Goal: Task Accomplishment & Management: Manage account settings

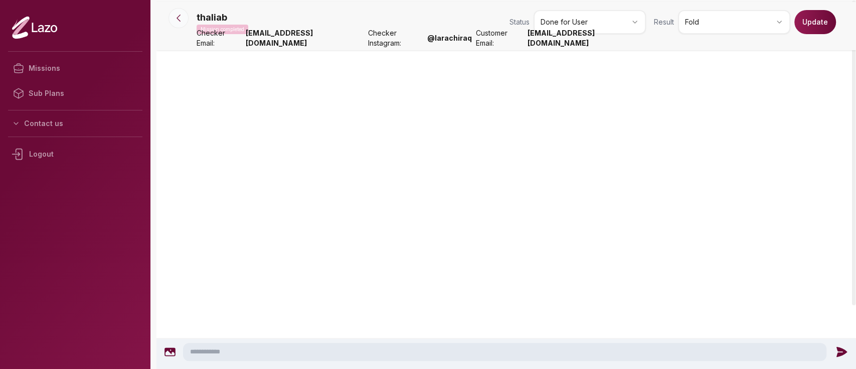
click at [182, 24] on button at bounding box center [179, 18] width 20 height 20
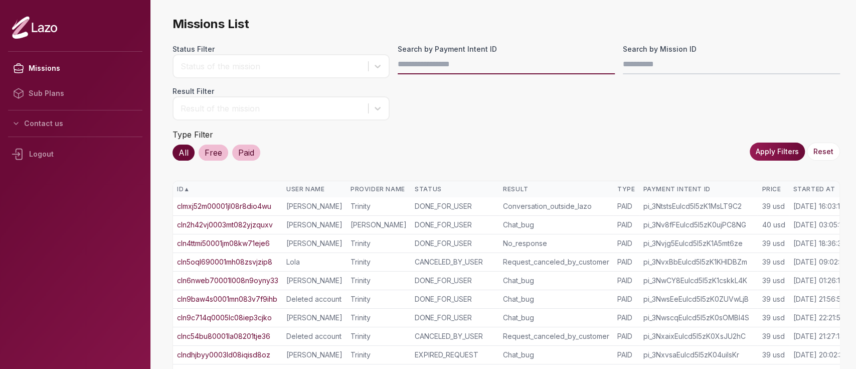
click at [455, 71] on input "Search by Payment Intent ID" at bounding box center [506, 64] width 217 height 20
paste input "**********"
type input "**********"
click at [795, 156] on button "Apply Filters" at bounding box center [777, 151] width 55 height 18
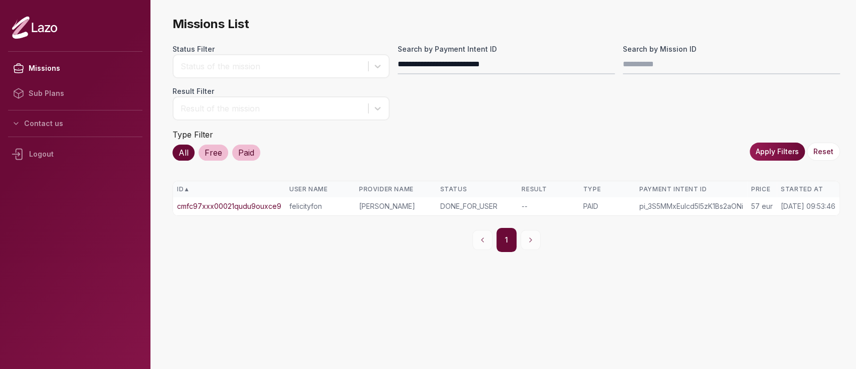
click at [258, 201] on link "cmfc97xxx00021qudu9ouxce9" at bounding box center [229, 206] width 104 height 10
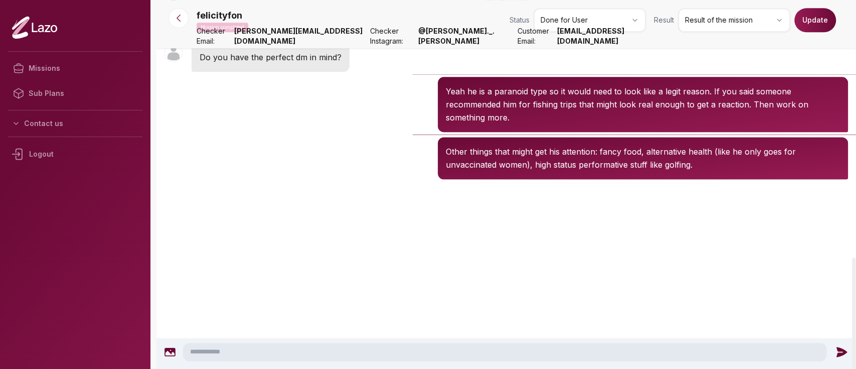
scroll to position [911, 0]
drag, startPoint x: 246, startPoint y: 19, endPoint x: 200, endPoint y: 12, distance: 47.1
click at [200, 12] on div "felicityfon Mission completed" at bounding box center [223, 21] width 52 height 24
click at [200, 12] on p "felicityfon" at bounding box center [220, 16] width 46 height 14
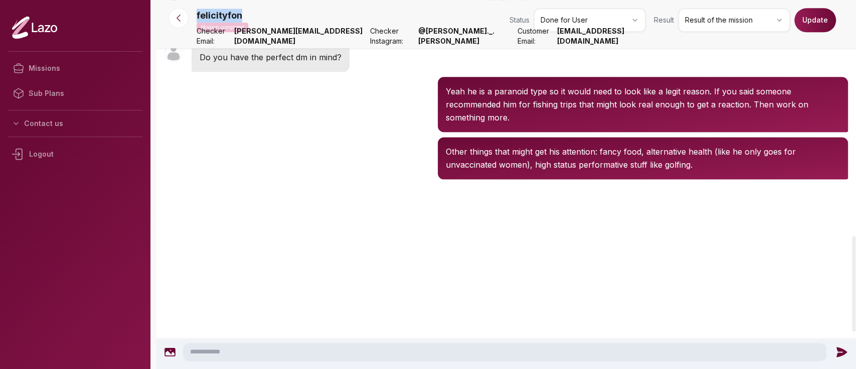
click at [200, 12] on p "felicityfon" at bounding box center [220, 16] width 46 height 14
copy p "felicityfon"
click at [181, 19] on icon at bounding box center [179, 18] width 10 height 10
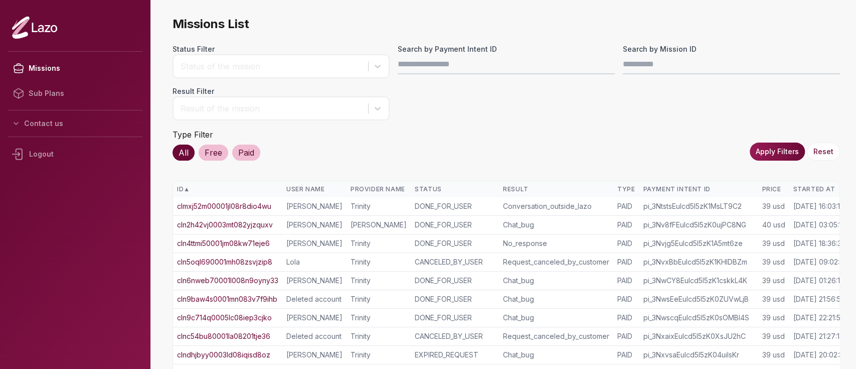
click at [437, 54] on input "Search by Payment Intent ID" at bounding box center [506, 64] width 217 height 20
type input "**********"
click at [766, 151] on button "Apply Filters" at bounding box center [777, 151] width 55 height 18
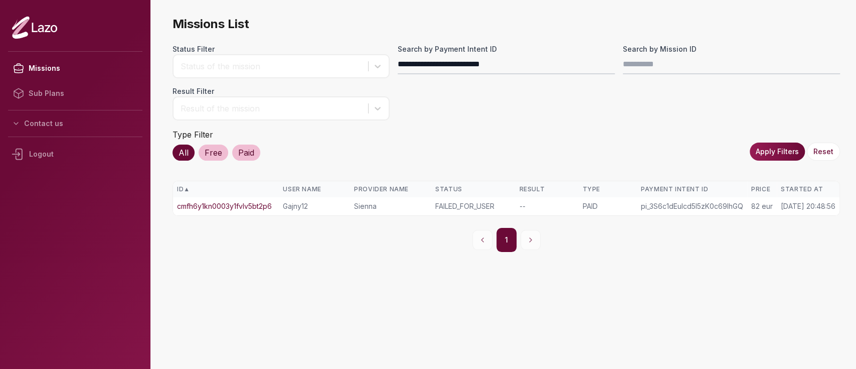
click at [257, 207] on link "cmfh6y1kn0003y1fvlv5bt2p6" at bounding box center [224, 206] width 95 height 10
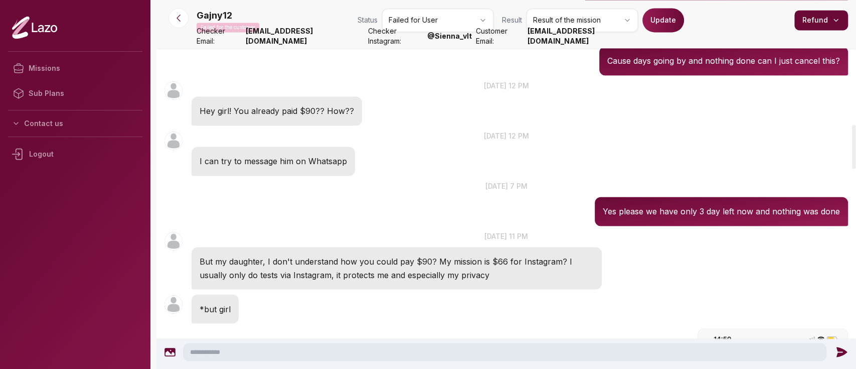
scroll to position [1042, 0]
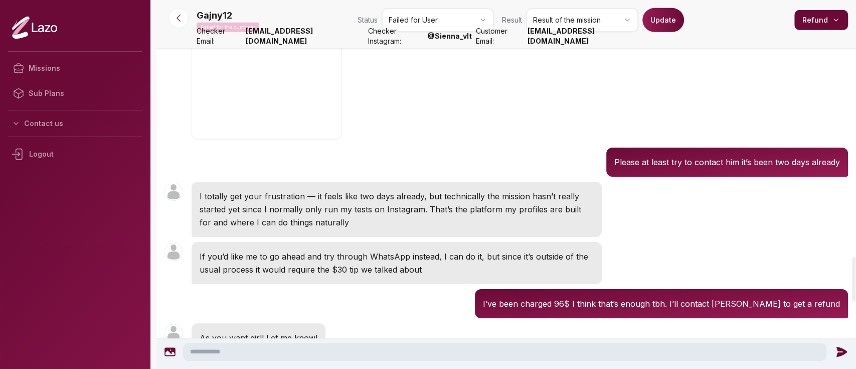
scroll to position [2156, 0]
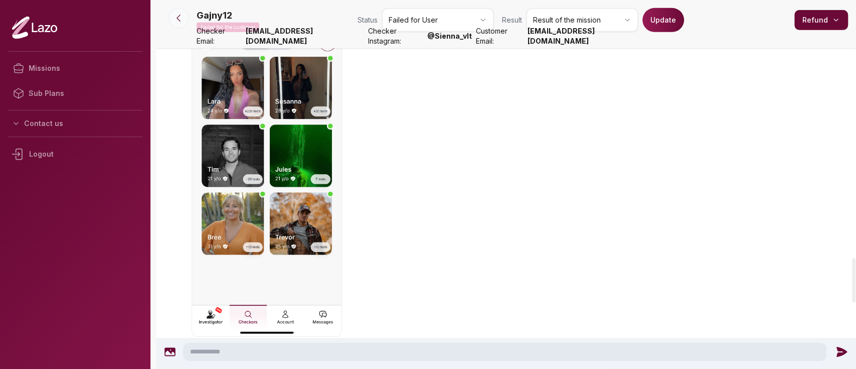
click at [182, 19] on icon at bounding box center [179, 18] width 10 height 10
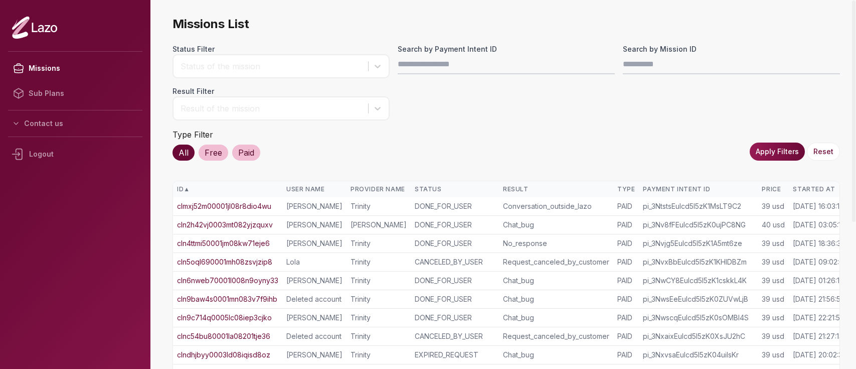
click at [418, 65] on input "Search by Payment Intent ID" at bounding box center [506, 64] width 217 height 20
type input "**********"
click at [786, 157] on button "Apply Filters" at bounding box center [777, 151] width 55 height 18
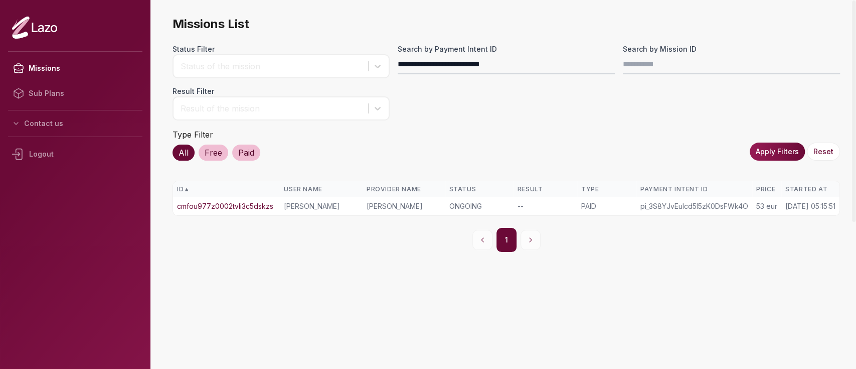
click at [201, 203] on link "cmfou977z0002tvli3c5dskzs" at bounding box center [225, 206] width 96 height 10
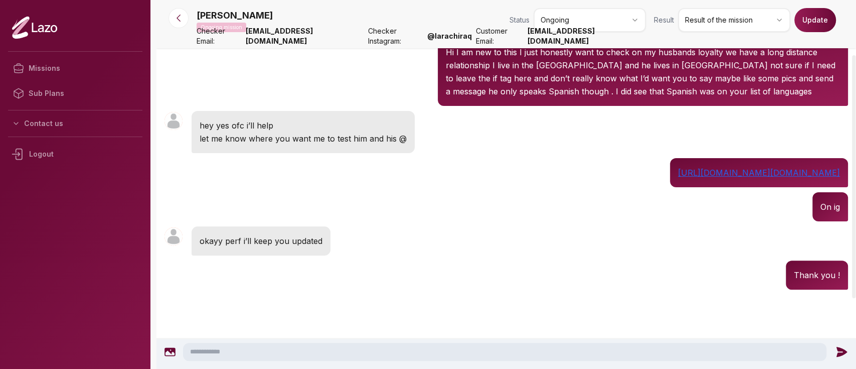
scroll to position [83, 0]
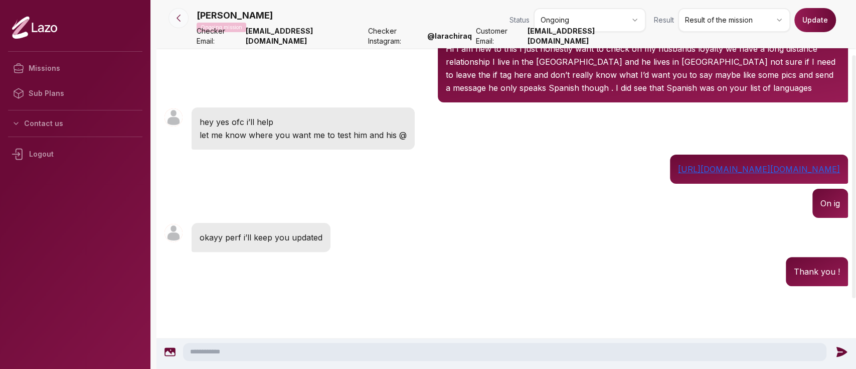
click at [183, 16] on icon at bounding box center [179, 18] width 10 height 10
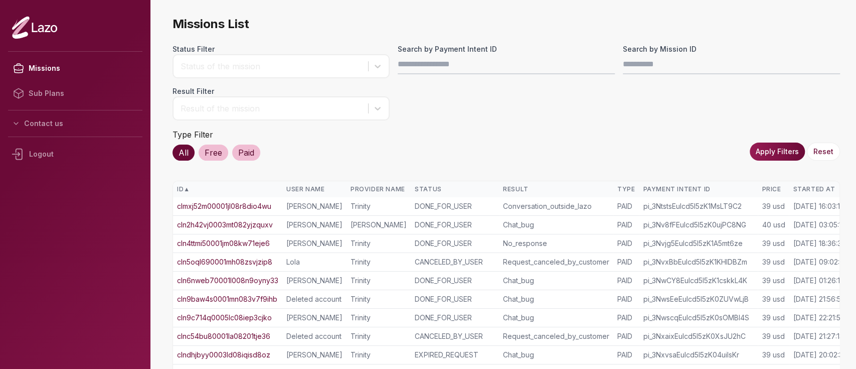
click at [447, 42] on div "Missions List Status Filter Status of the mission Search by Payment Intent ID S…" at bounding box center [507, 310] width 668 height 589
click at [433, 66] on input "Search by Payment Intent ID" at bounding box center [506, 64] width 217 height 20
paste input "**********"
type input "**********"
click at [755, 159] on div "Apply Filters Reset" at bounding box center [795, 151] width 90 height 18
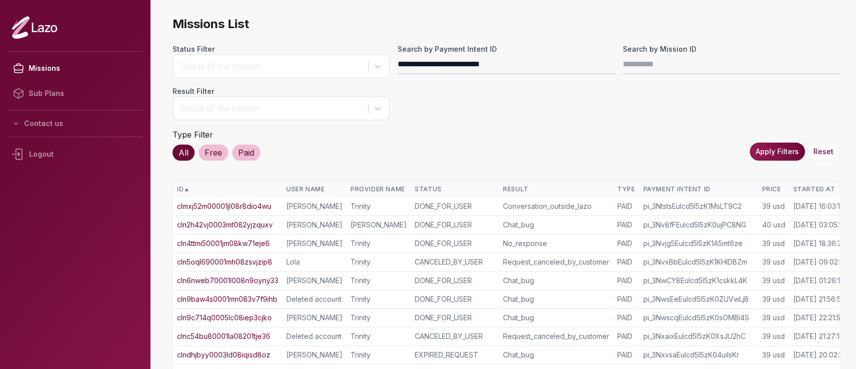
click at [756, 154] on button "Apply Filters" at bounding box center [777, 151] width 55 height 18
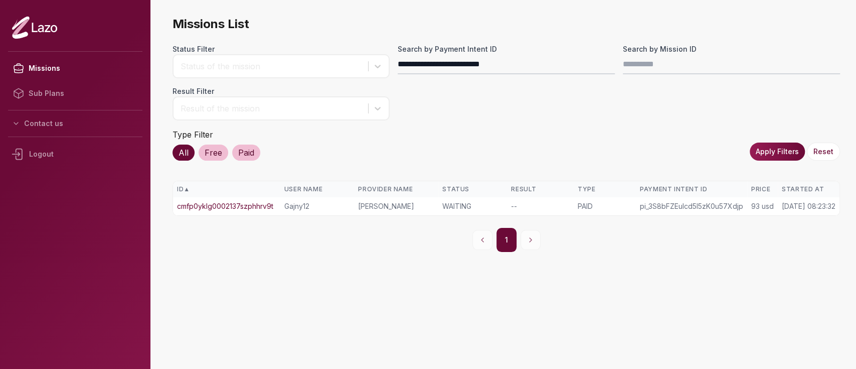
click at [257, 201] on link "cmfp0yklg0002137szphhrv9t" at bounding box center [225, 206] width 96 height 10
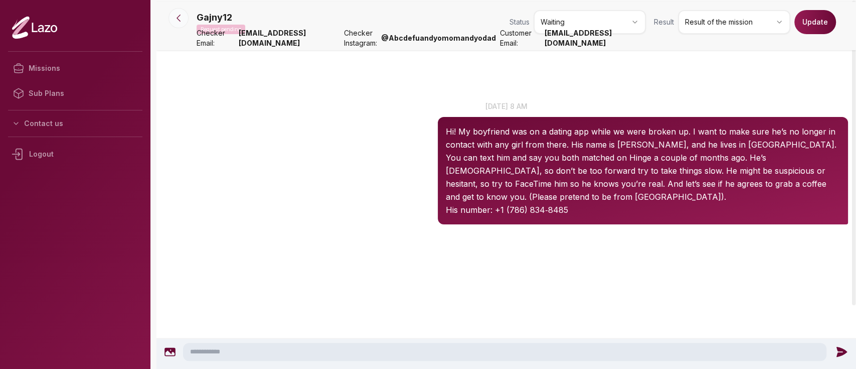
click at [183, 11] on button at bounding box center [179, 18] width 20 height 20
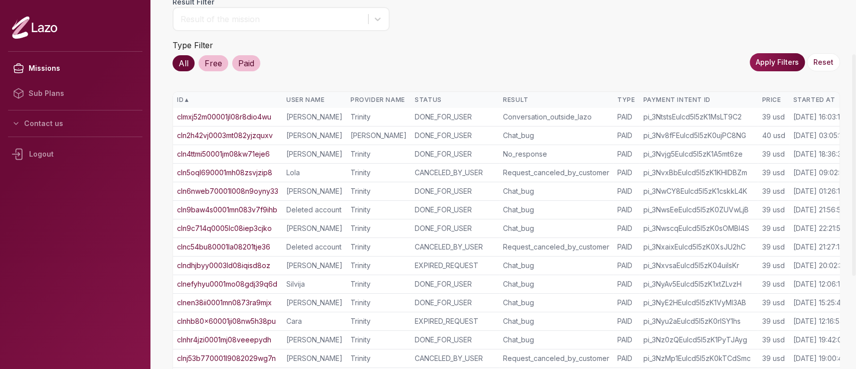
scroll to position [0, 27]
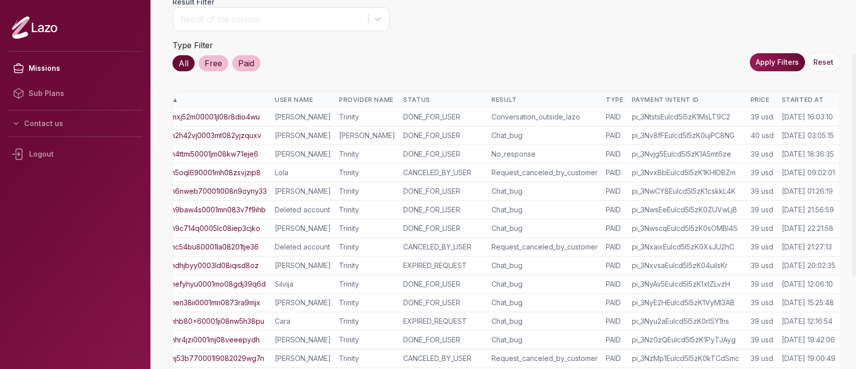
click at [791, 98] on div "Started At" at bounding box center [809, 100] width 54 height 8
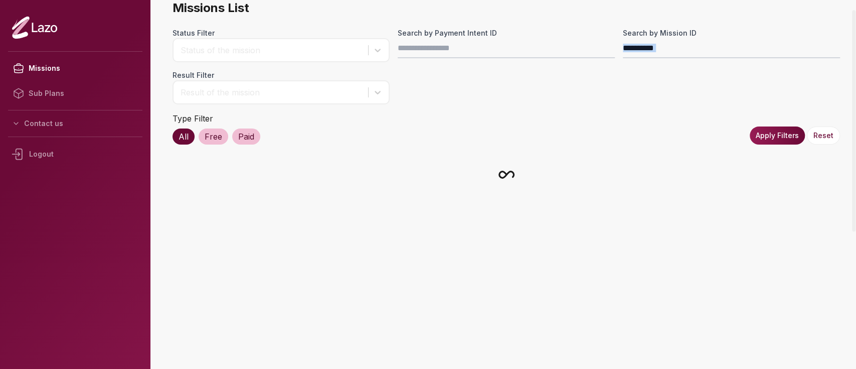
click at [791, 98] on div "Status Filter Status of the mission Search by Payment Intent ID Search by Missi…" at bounding box center [507, 66] width 668 height 76
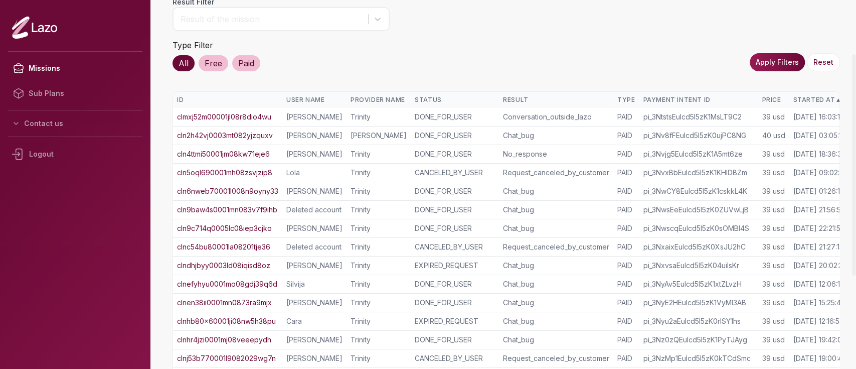
click at [793, 98] on div "Started At ▲" at bounding box center [820, 100] width 54 height 8
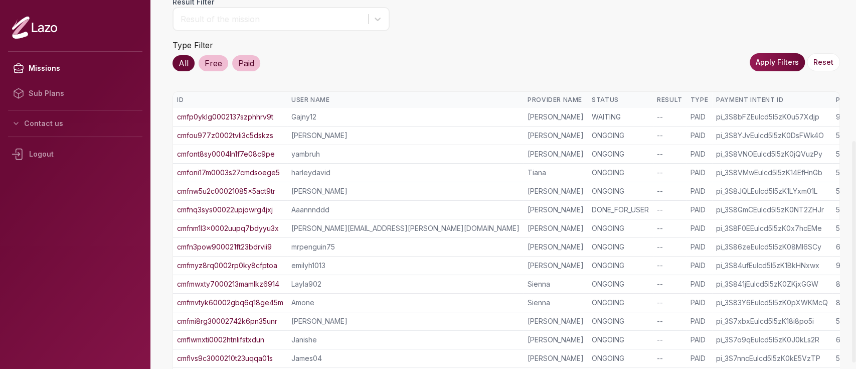
scroll to position [234, 0]
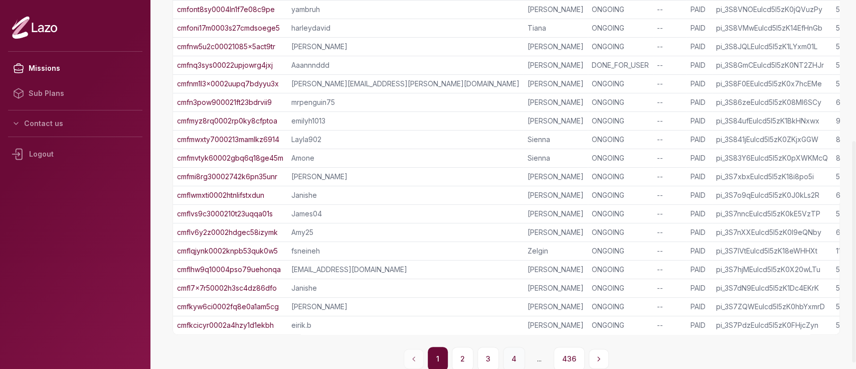
click at [514, 351] on button "4" at bounding box center [514, 359] width 22 height 24
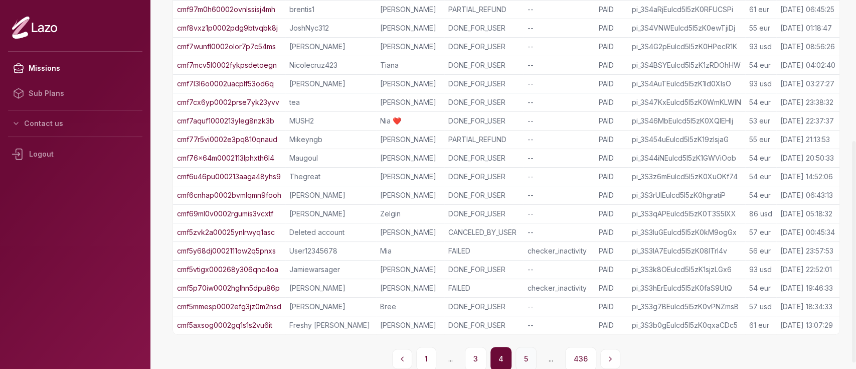
click at [523, 353] on button "5" at bounding box center [526, 359] width 21 height 24
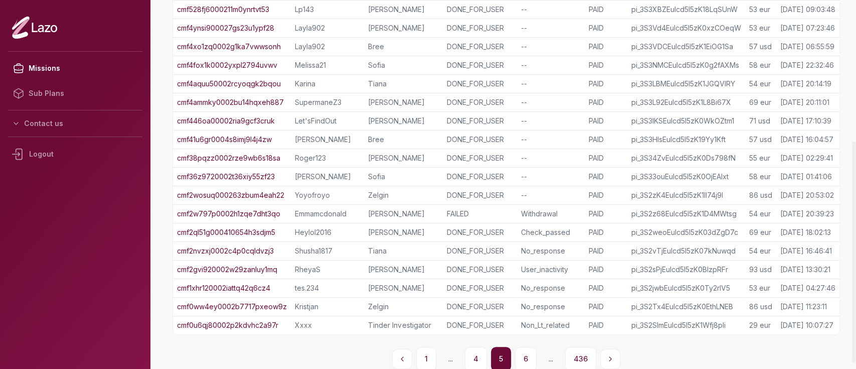
click at [285, 113] on td "cmf446oa00002ria9gcf3cruk" at bounding box center [232, 121] width 118 height 19
click at [268, 82] on link "cmf4aquu50002rcyoqgk2bqou" at bounding box center [229, 84] width 104 height 10
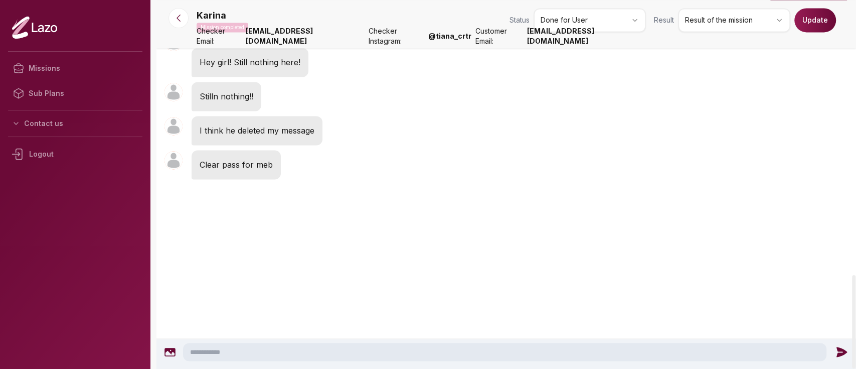
scroll to position [1150, 0]
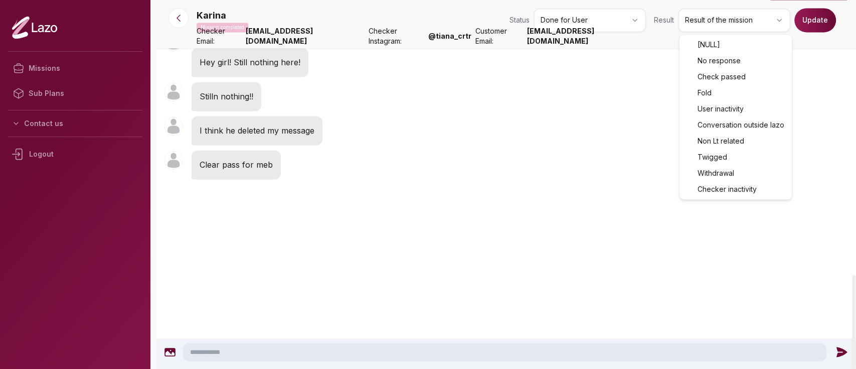
click at [706, 22] on html "Missions Sub Plans Contact us Logout Karina Mission completed Status Done for U…" at bounding box center [428, 184] width 856 height 369
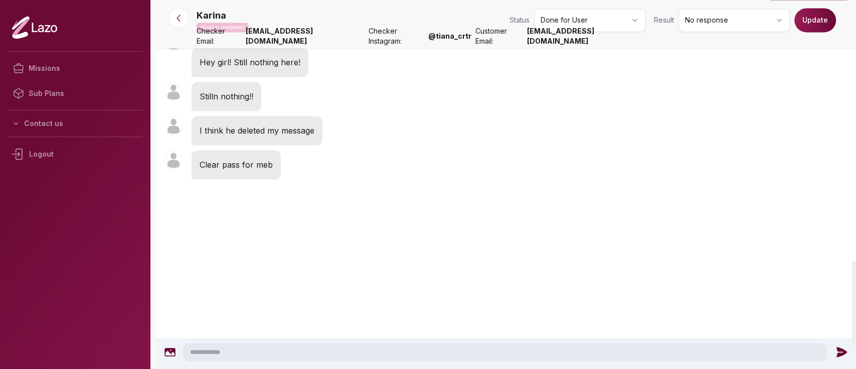
click at [812, 12] on button "Update" at bounding box center [816, 20] width 42 height 24
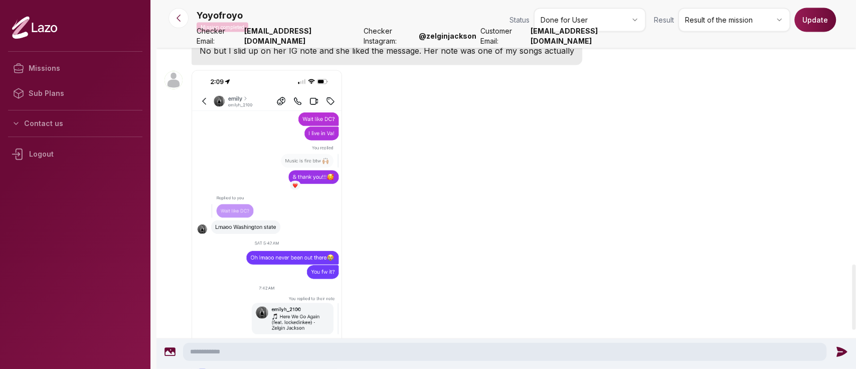
scroll to position [1493, 0]
click at [416, 254] on div "Yoyofroyo 20:09" at bounding box center [507, 234] width 700 height 334
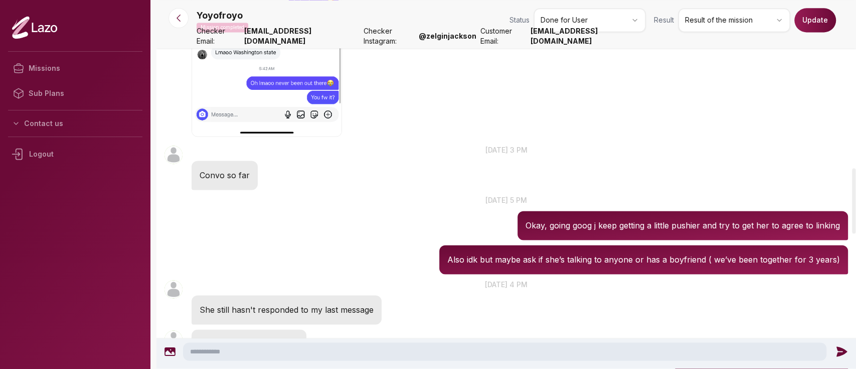
scroll to position [949, 0]
click at [457, 260] on p "Also idk but maybe ask if she’s talking to anyone or has a boyfriend ( we’ve be…" at bounding box center [644, 259] width 393 height 13
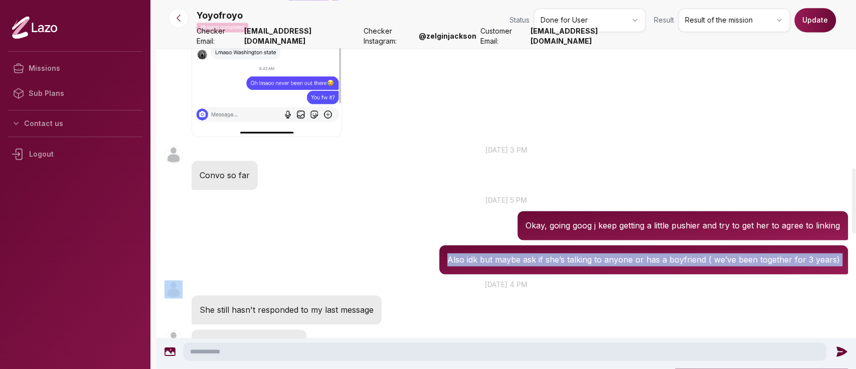
click at [457, 260] on p "Also idk but maybe ask if she’s talking to anyone or has a boyfriend ( we’ve be…" at bounding box center [644, 259] width 393 height 13
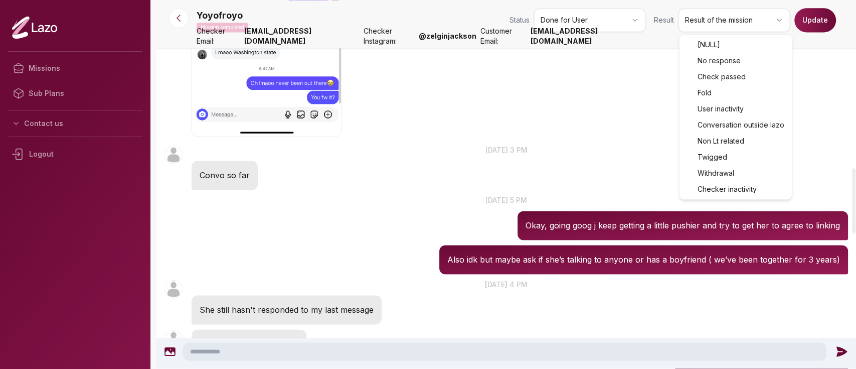
click at [727, 23] on html "Missions Sub Plans Contact us Logout Yoyofroyo Mission completed Status Done fo…" at bounding box center [428, 184] width 856 height 369
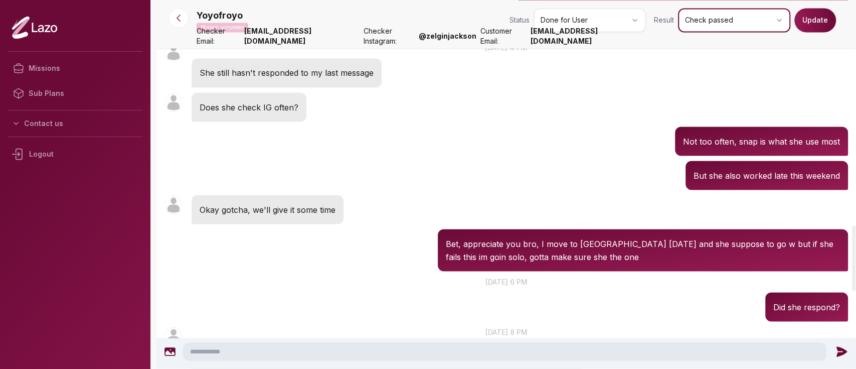
scroll to position [1286, 0]
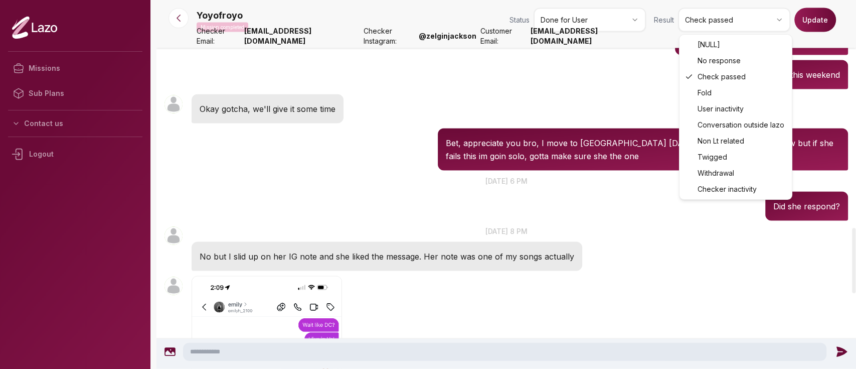
click at [716, 24] on html "Missions Sub Plans Contact us Logout Yoyofroyo Mission completed Status Done fo…" at bounding box center [428, 184] width 856 height 369
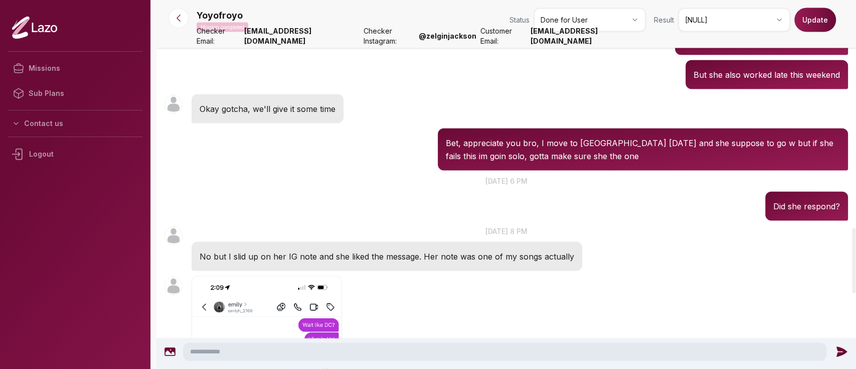
click at [811, 16] on button "Update" at bounding box center [816, 20] width 42 height 24
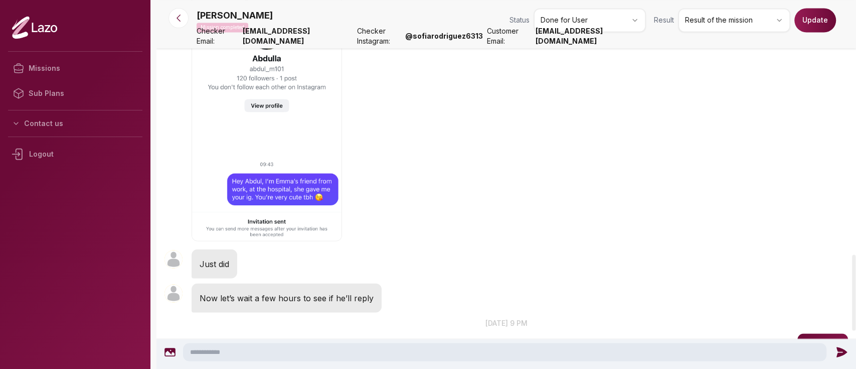
scroll to position [1235, 0]
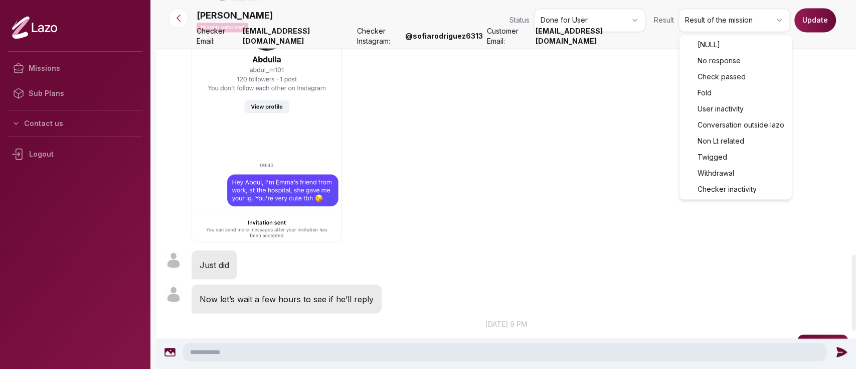
click at [713, 25] on html "Missions Sub Plans Contact us Logout [PERSON_NAME] Mission completed Status Don…" at bounding box center [428, 184] width 856 height 369
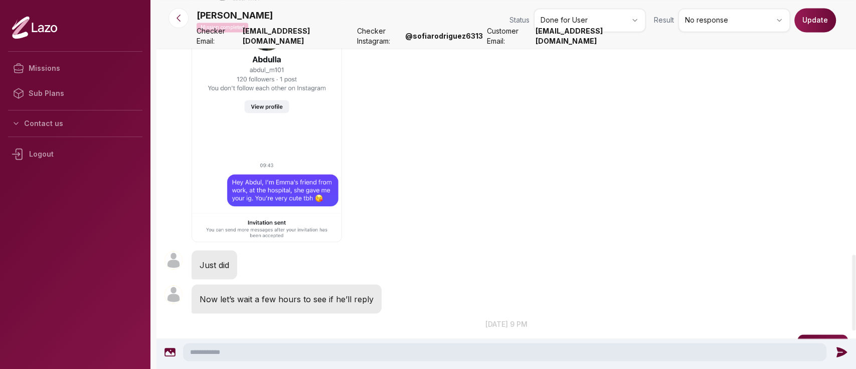
click at [813, 23] on button "Update" at bounding box center [816, 20] width 42 height 24
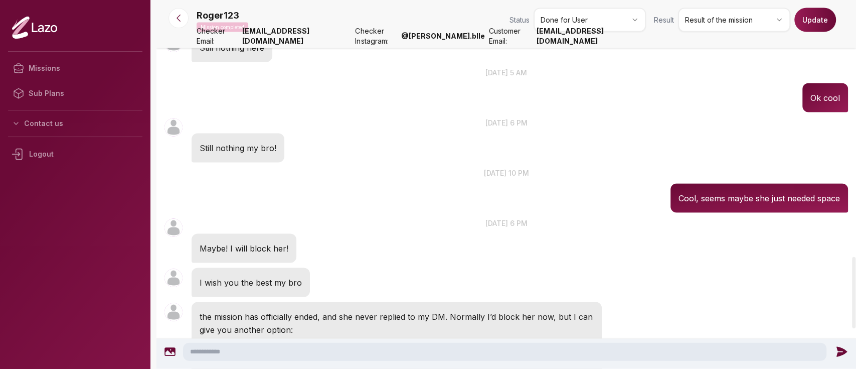
scroll to position [1410, 0]
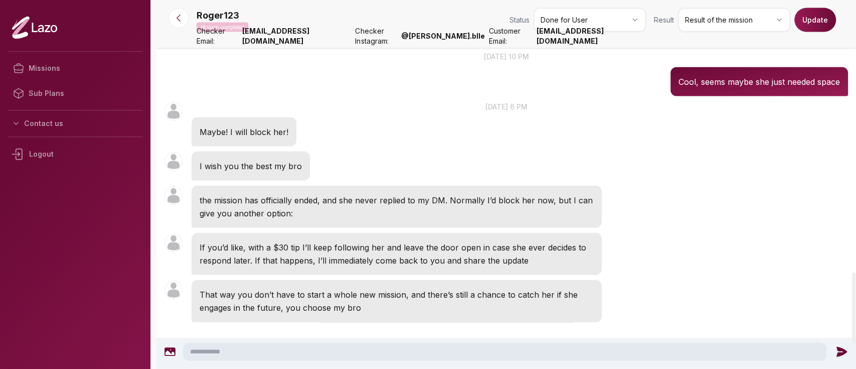
click at [220, 125] on p "Maybe! I will block her!" at bounding box center [244, 131] width 89 height 13
click at [264, 212] on div "the mission has officially ended, and she never replied to my DM. Normally I’d …" at bounding box center [397, 207] width 410 height 42
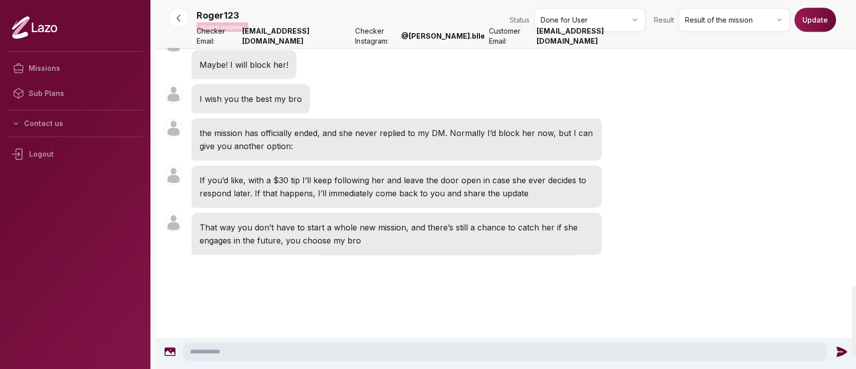
scroll to position [1477, 0]
click at [243, 130] on p "the mission has officially ended, and she never replied to my DM. Normally I’d …" at bounding box center [397, 140] width 394 height 26
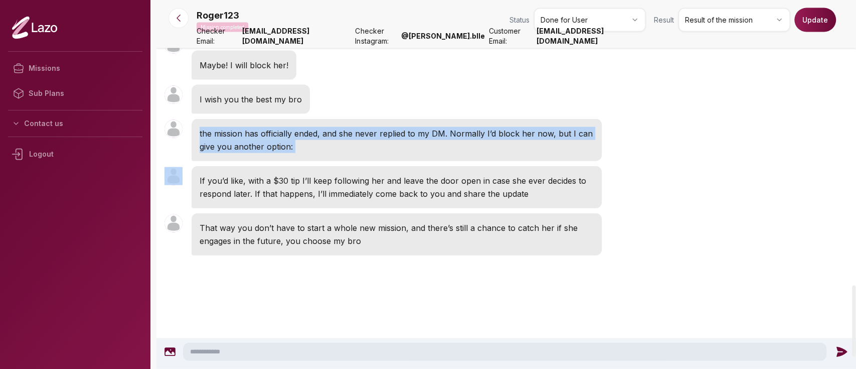
click at [243, 130] on p "the mission has officially ended, and she never replied to my DM. Normally I’d …" at bounding box center [397, 140] width 394 height 26
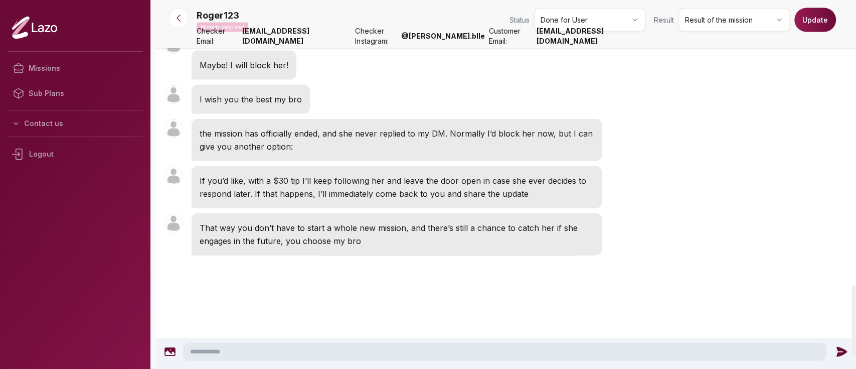
click at [445, 174] on p "If you’d like, with a $30 tip I’ll keep following her and leave the door open i…" at bounding box center [397, 187] width 394 height 26
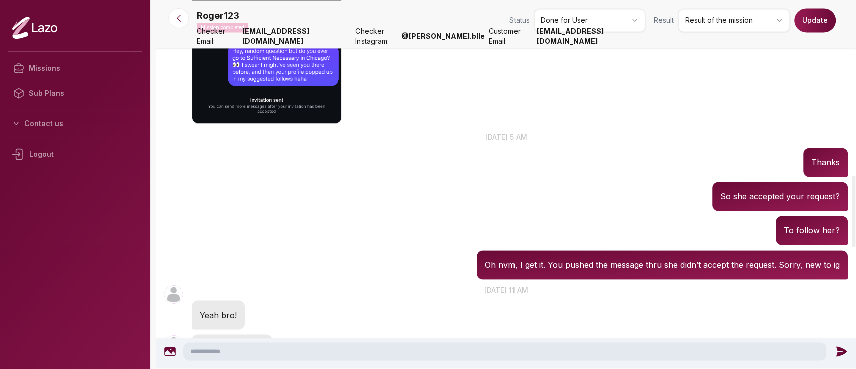
scroll to position [898, 0]
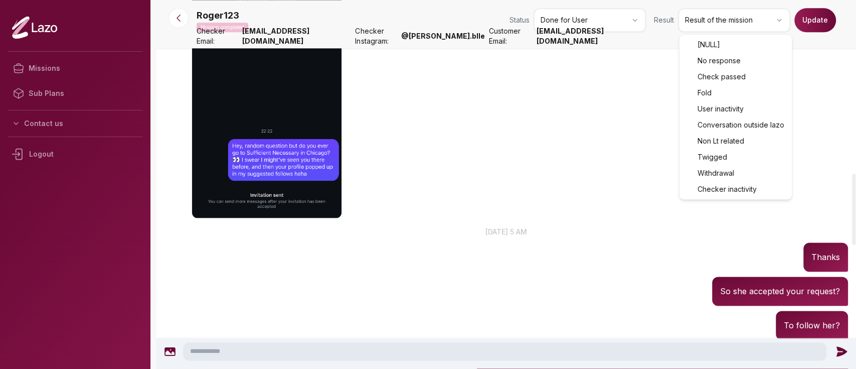
click at [698, 19] on html "Missions Sub Plans Contact us Logout Roger123 Mission completed Status Done for…" at bounding box center [428, 184] width 856 height 369
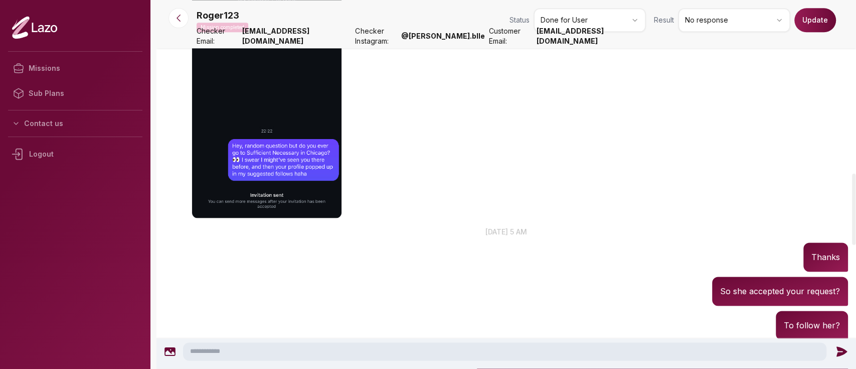
click at [799, 24] on button "Update" at bounding box center [816, 20] width 42 height 24
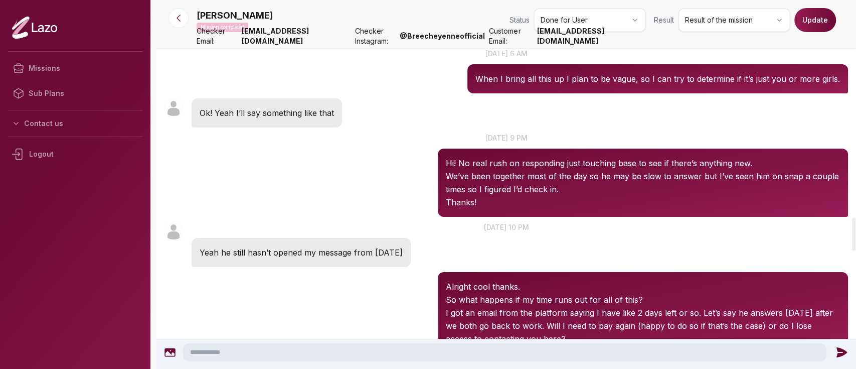
scroll to position [2402, 0]
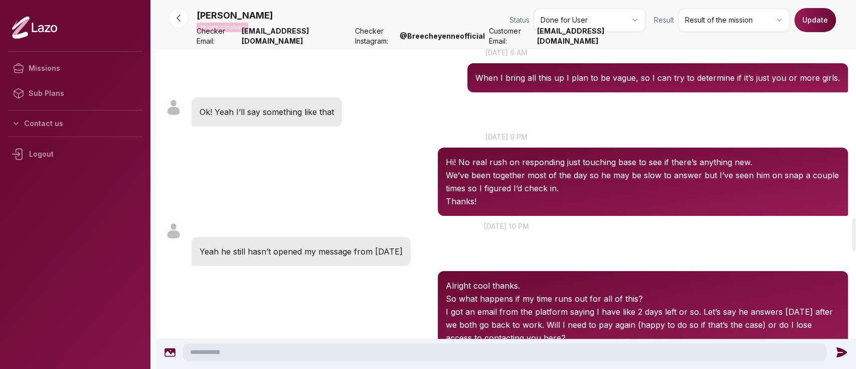
drag, startPoint x: 350, startPoint y: 187, endPoint x: 374, endPoint y: 204, distance: 29.8
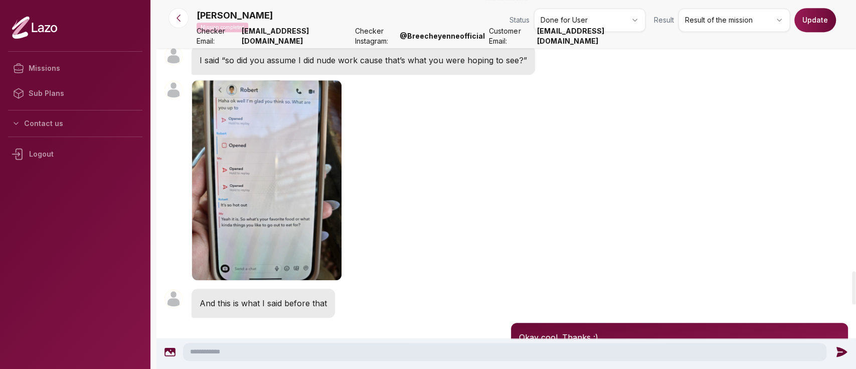
scroll to position [2944, 0]
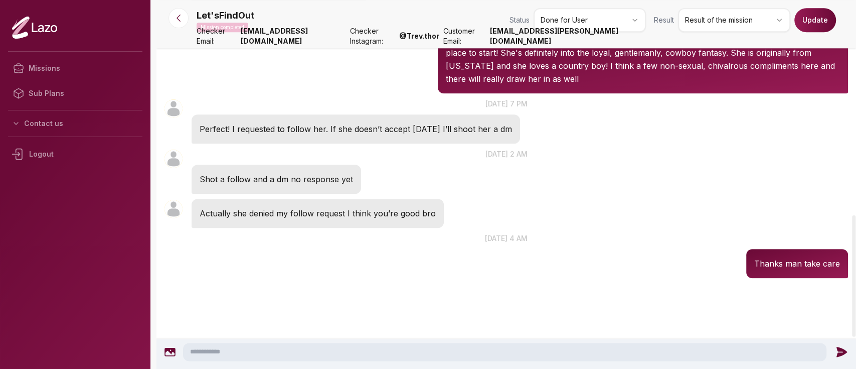
scroll to position [652, 0]
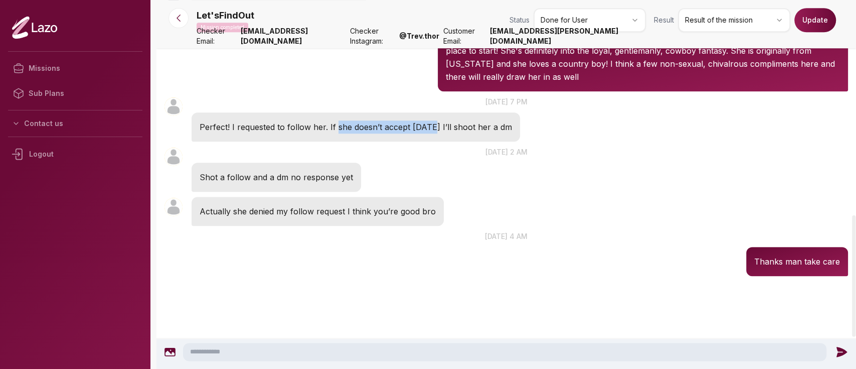
drag, startPoint x: 335, startPoint y: 127, endPoint x: 429, endPoint y: 120, distance: 94.6
click at [429, 120] on p "Perfect! I requested to follow her. If she doesn’t accept [DATE] I’ll shoot her…" at bounding box center [356, 126] width 313 height 13
click at [509, 138] on div "Let'sFindOut 19:33 [DATE] 7 pm Perfect! I requested to follow her. If she doesn…" at bounding box center [507, 119] width 700 height 50
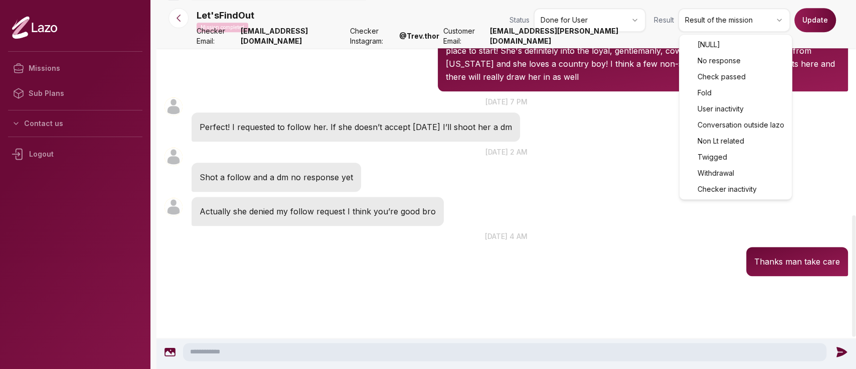
click at [706, 10] on html "Missions Sub Plans Contact us Logout Let'sFindOut Mission completed Status Done…" at bounding box center [428, 184] width 856 height 369
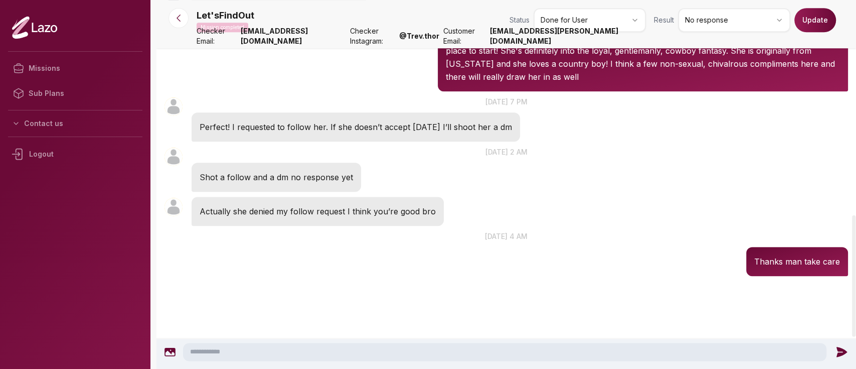
click at [798, 19] on button "Update" at bounding box center [816, 20] width 42 height 24
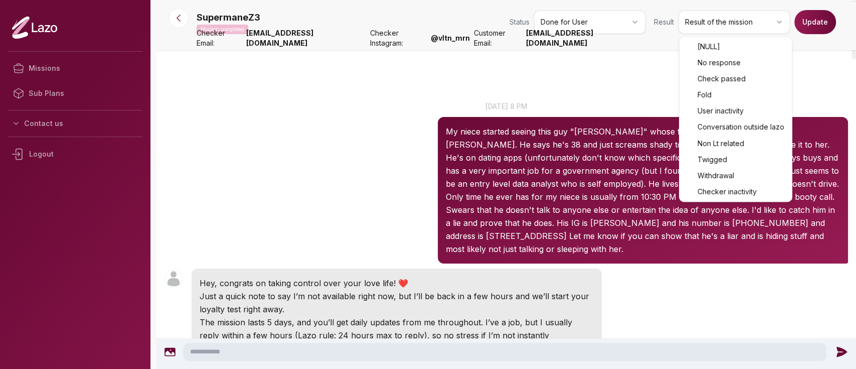
click at [699, 20] on html "Missions Sub Plans Contact us Logout SupermaneZ3 Mission completed Status Done …" at bounding box center [428, 184] width 856 height 369
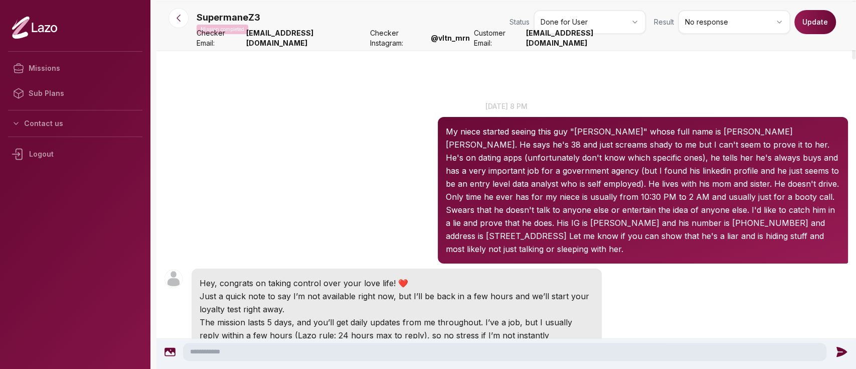
click at [816, 32] on button "Update" at bounding box center [816, 22] width 42 height 24
